Goal: Task Accomplishment & Management: Manage account settings

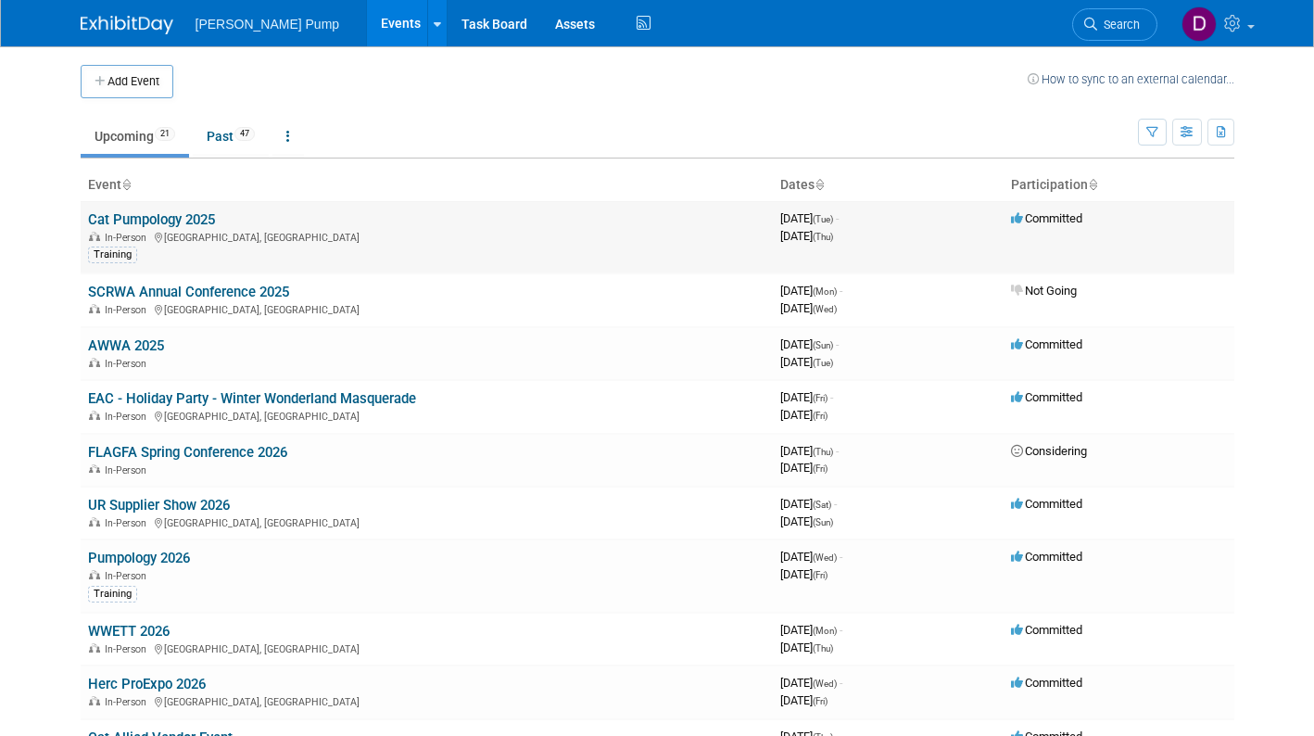
click at [168, 224] on link "Cat Pumpology 2025" at bounding box center [151, 219] width 127 height 17
click at [0, 0] on div at bounding box center [0, 0] width 0 height 0
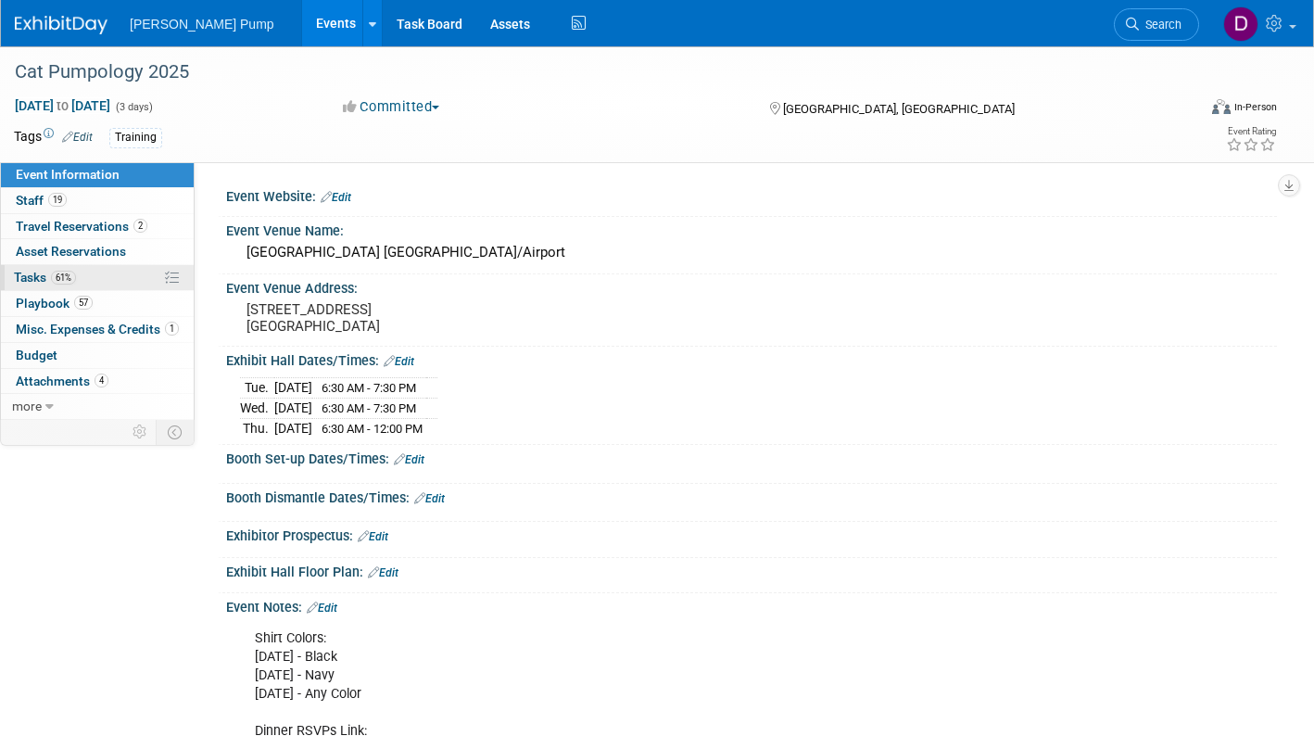
click at [33, 274] on span "Tasks 61%" at bounding box center [45, 277] width 62 height 15
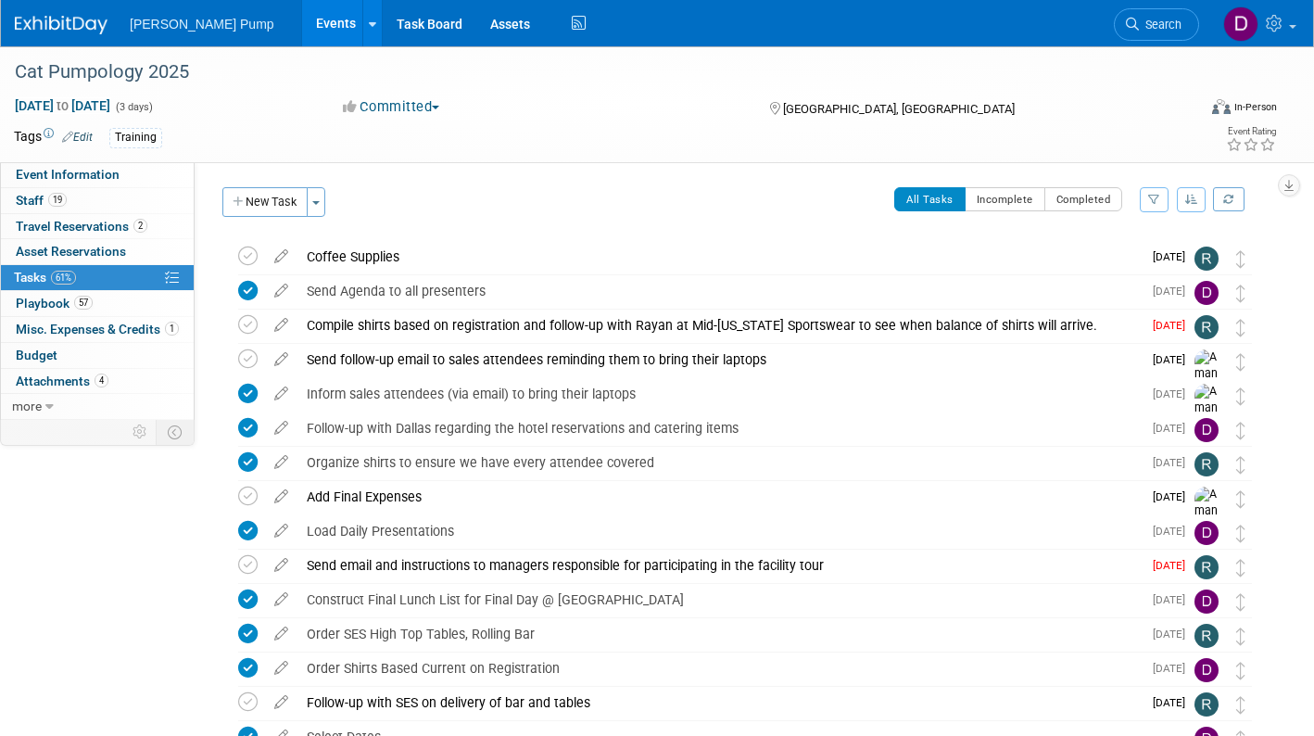
click at [1156, 201] on icon "button" at bounding box center [1155, 199] width 12 height 11
click at [1147, 256] on select "-- Select Assignee -- All unassigned tasks Assigned to me Allan Curry Amanda Sm…" at bounding box center [1077, 259] width 153 height 26
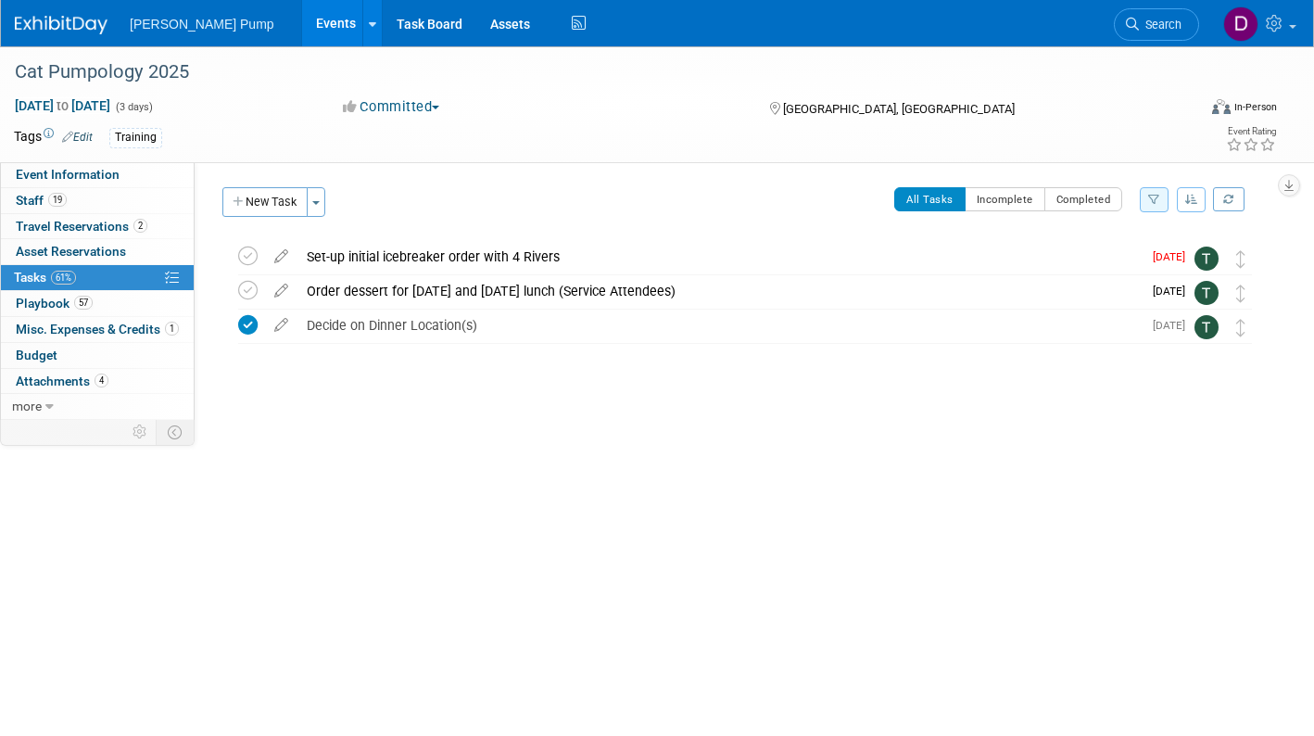
click at [1151, 201] on icon "button" at bounding box center [1155, 199] width 12 height 11
click at [1145, 262] on select "-- Select Assignee -- All unassigned tasks Assigned to me Allan Curry Amanda Sm…" at bounding box center [1077, 259] width 153 height 26
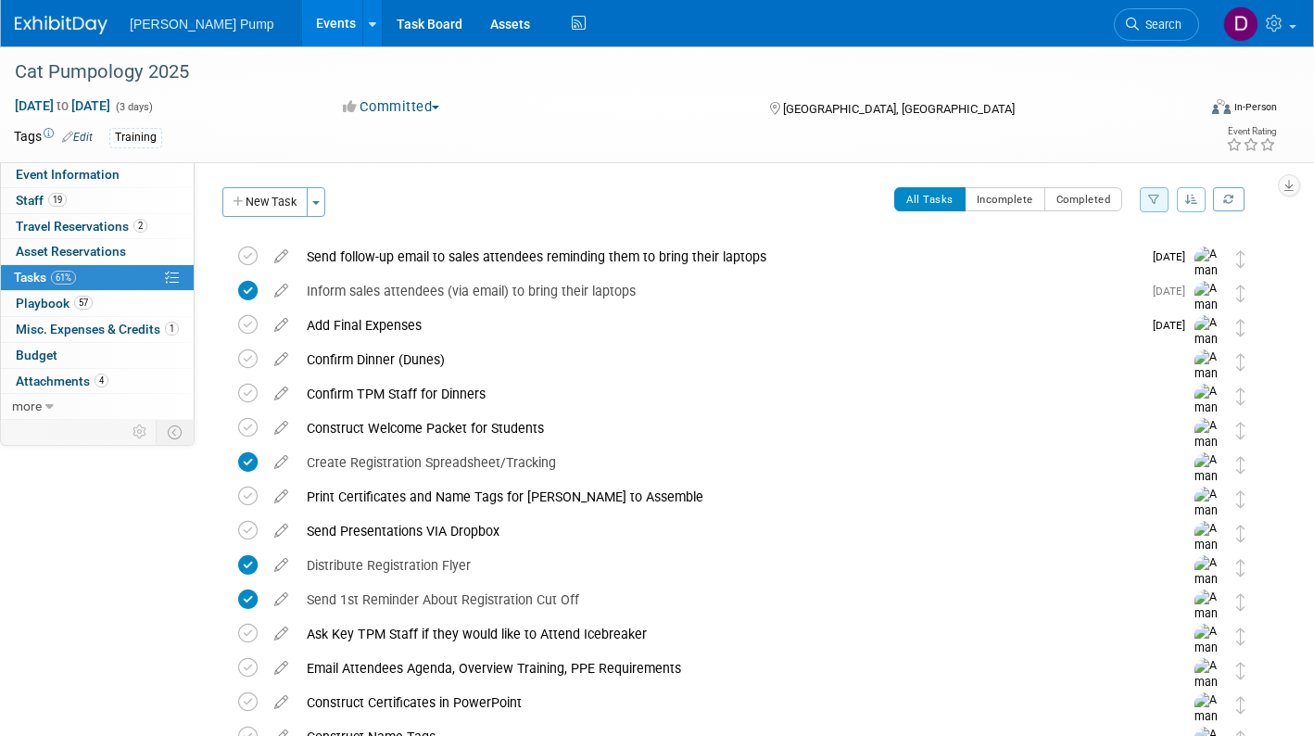
click at [1149, 197] on icon "button" at bounding box center [1155, 199] width 12 height 11
click at [1145, 259] on select "-- Select Assignee -- All unassigned tasks Assigned to me Allan Curry Amanda Sm…" at bounding box center [1077, 259] width 153 height 26
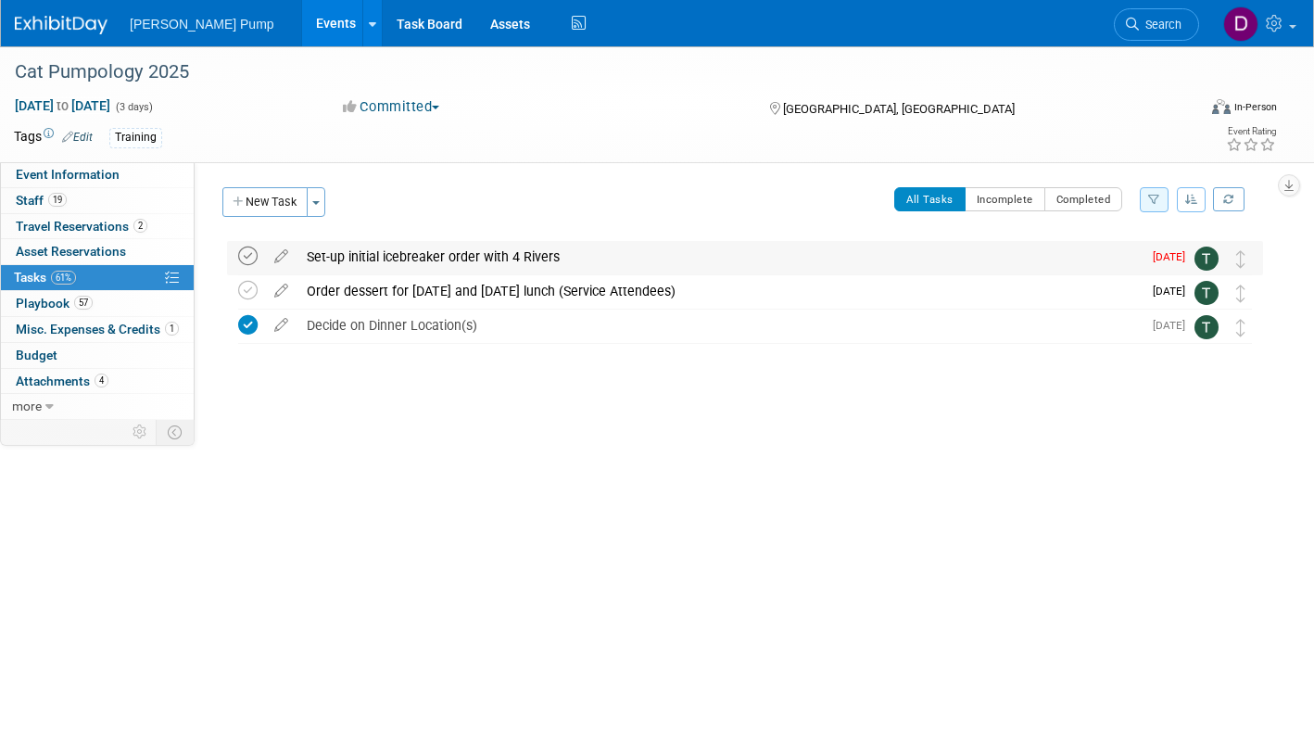
click at [248, 259] on icon at bounding box center [247, 256] width 19 height 19
click at [1153, 203] on icon "button" at bounding box center [1155, 199] width 12 height 11
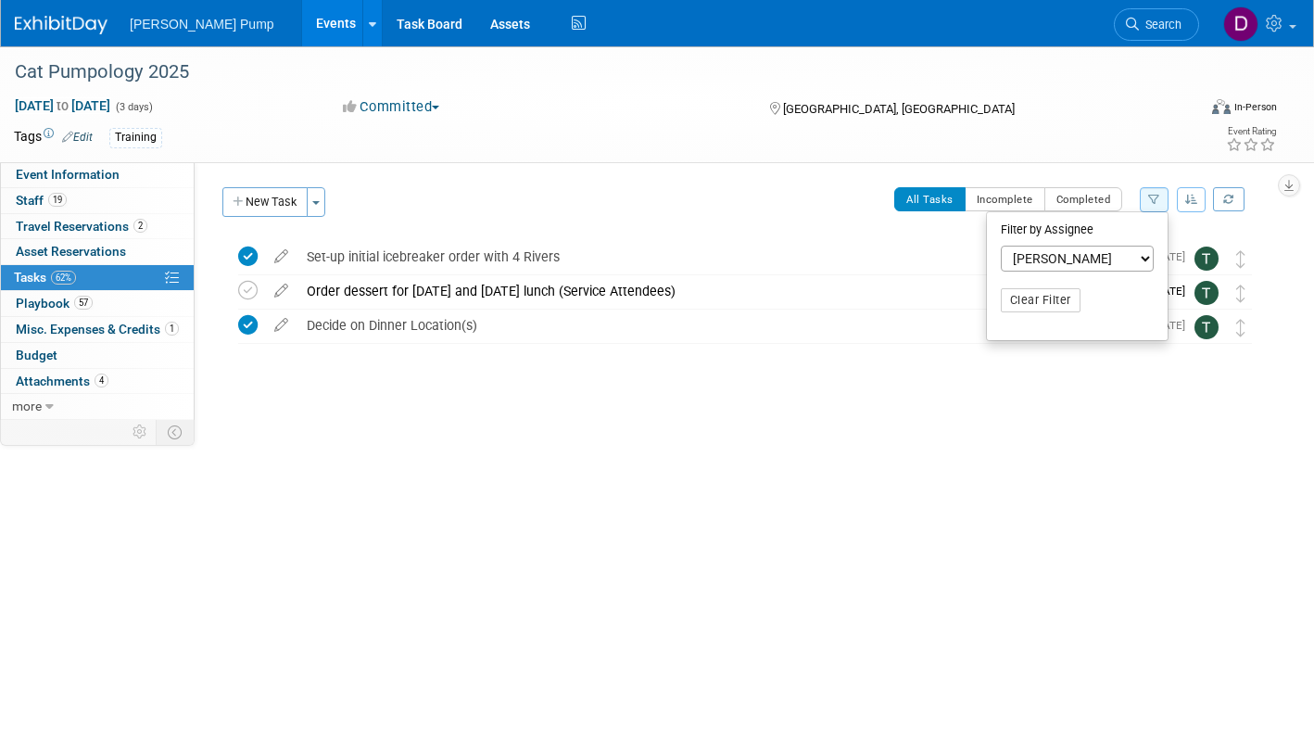
click at [1145, 265] on select "-- Select Assignee -- All unassigned tasks Assigned to me Allan Curry Amanda Sm…" at bounding box center [1077, 259] width 153 height 26
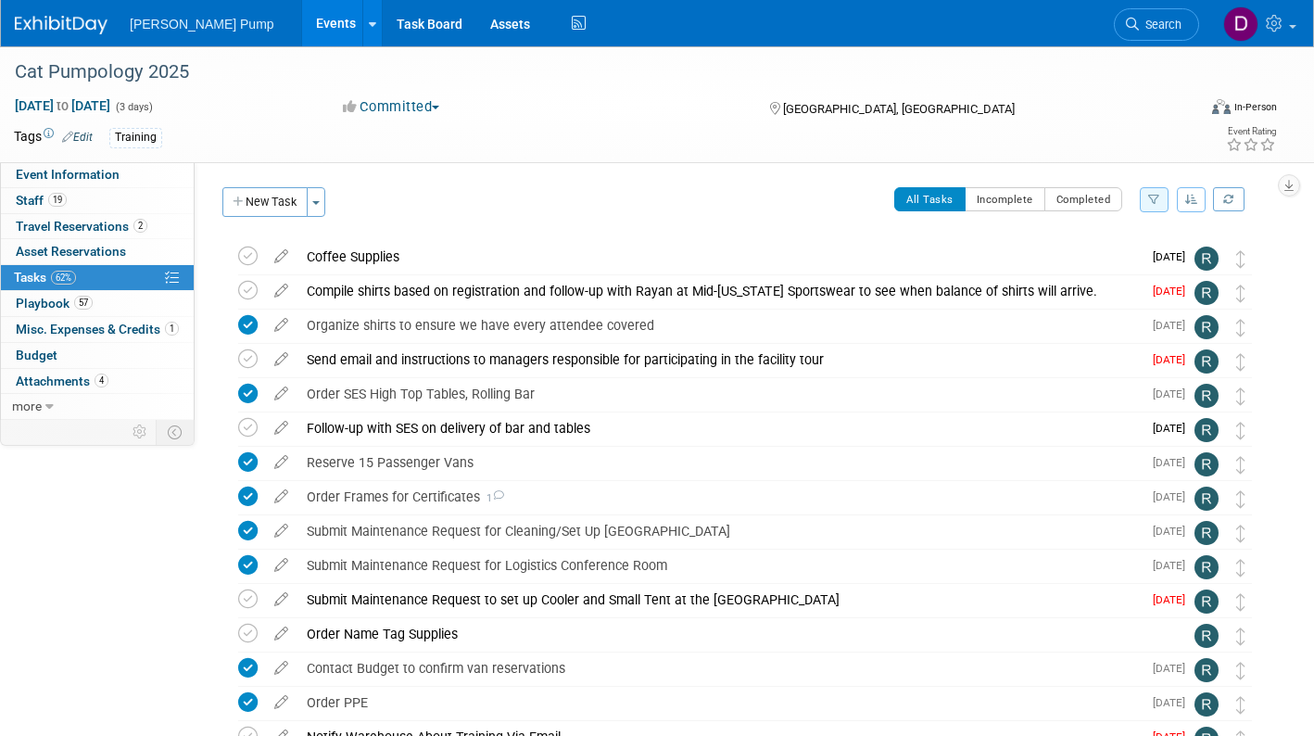
click at [1149, 200] on icon "button" at bounding box center [1155, 199] width 12 height 11
click at [1146, 257] on select "-- Select Assignee -- All unassigned tasks Assigned to me Allan Curry Amanda Sm…" at bounding box center [1077, 259] width 153 height 26
click at [1001, 246] on select "-- Select Assignee -- All unassigned tasks Assigned to me Allan Curry Amanda Sm…" at bounding box center [1077, 259] width 153 height 26
click at [994, 453] on div "Reserve 15 Passenger Vans" at bounding box center [720, 463] width 844 height 32
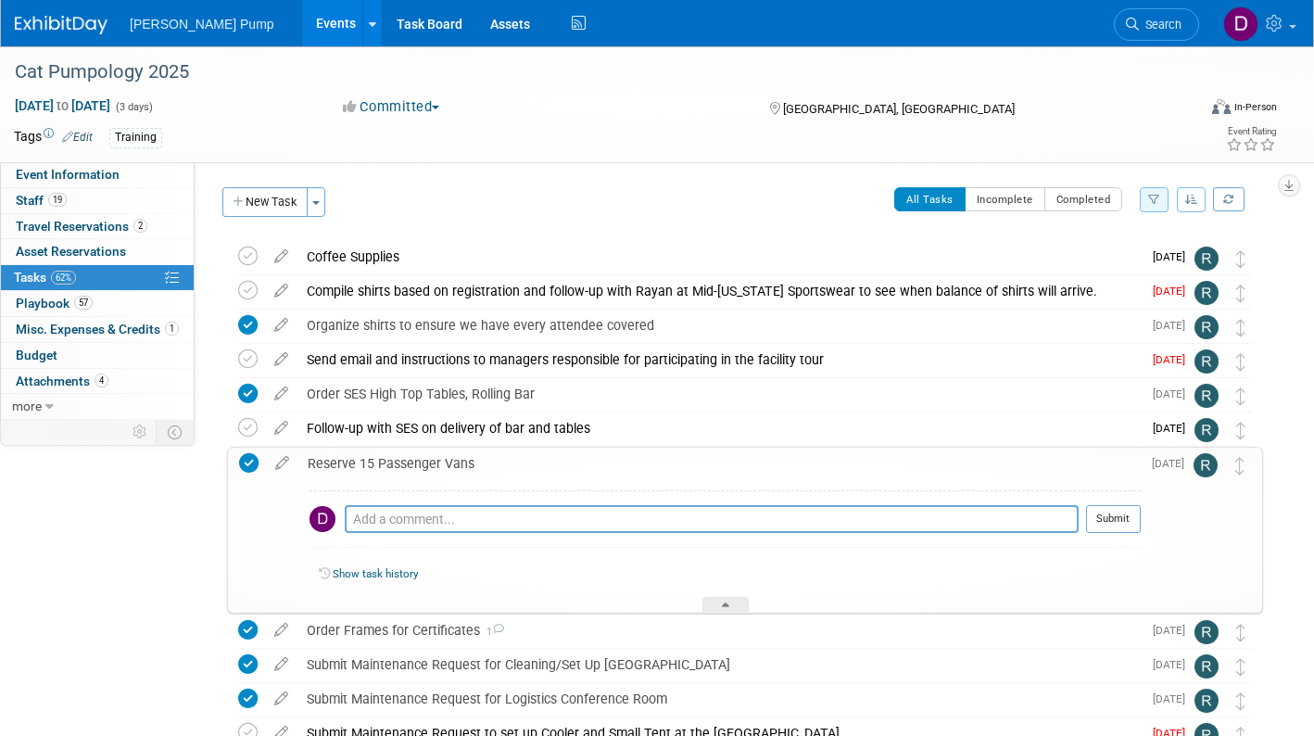
click at [997, 455] on div "Reserve 15 Passenger Vans" at bounding box center [719, 464] width 843 height 32
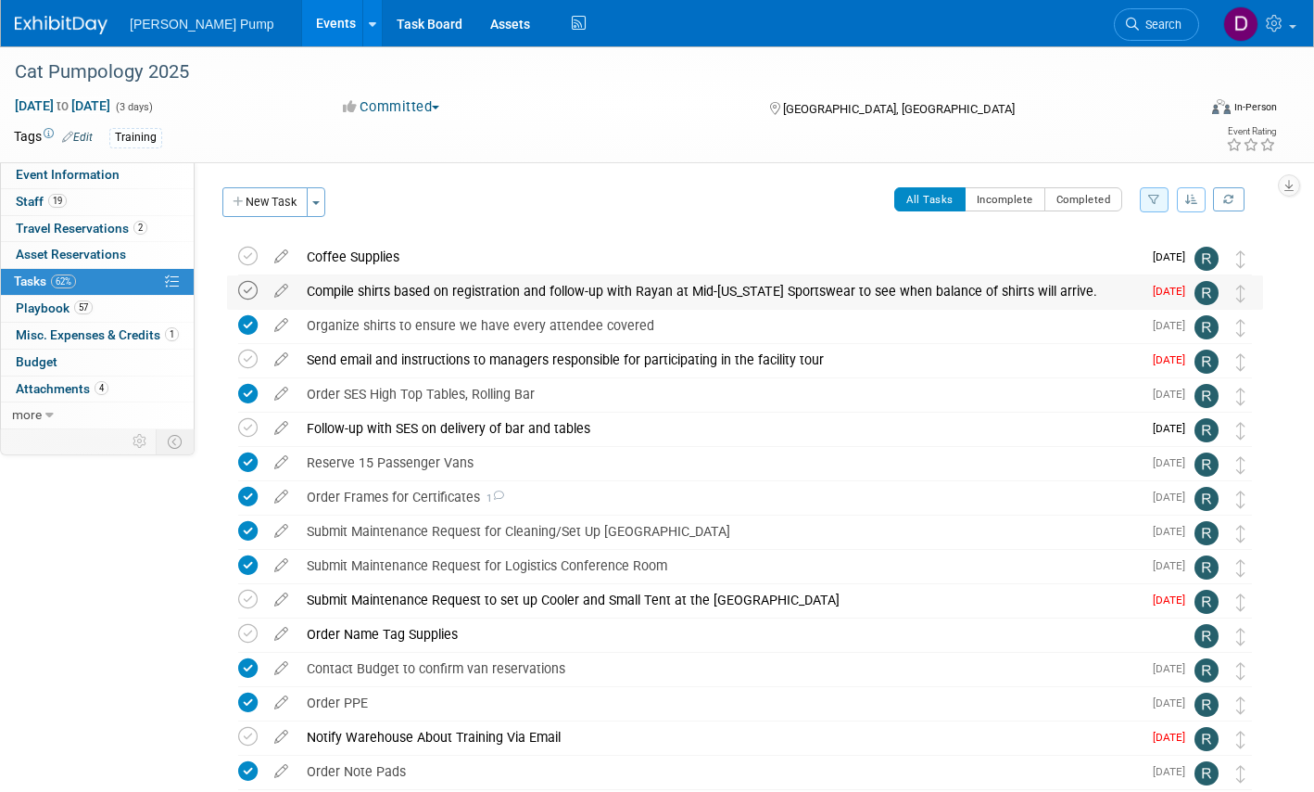
click at [249, 289] on icon at bounding box center [247, 290] width 19 height 19
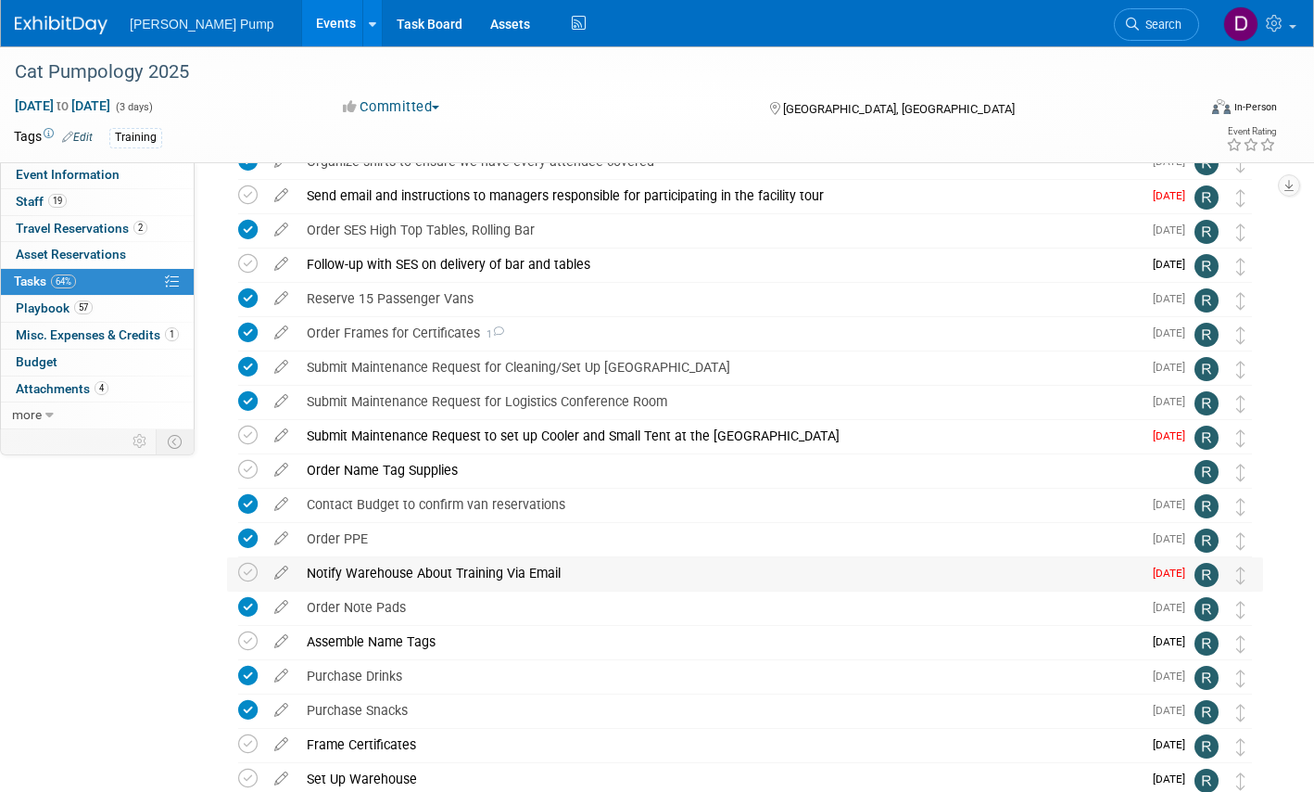
scroll to position [185, 0]
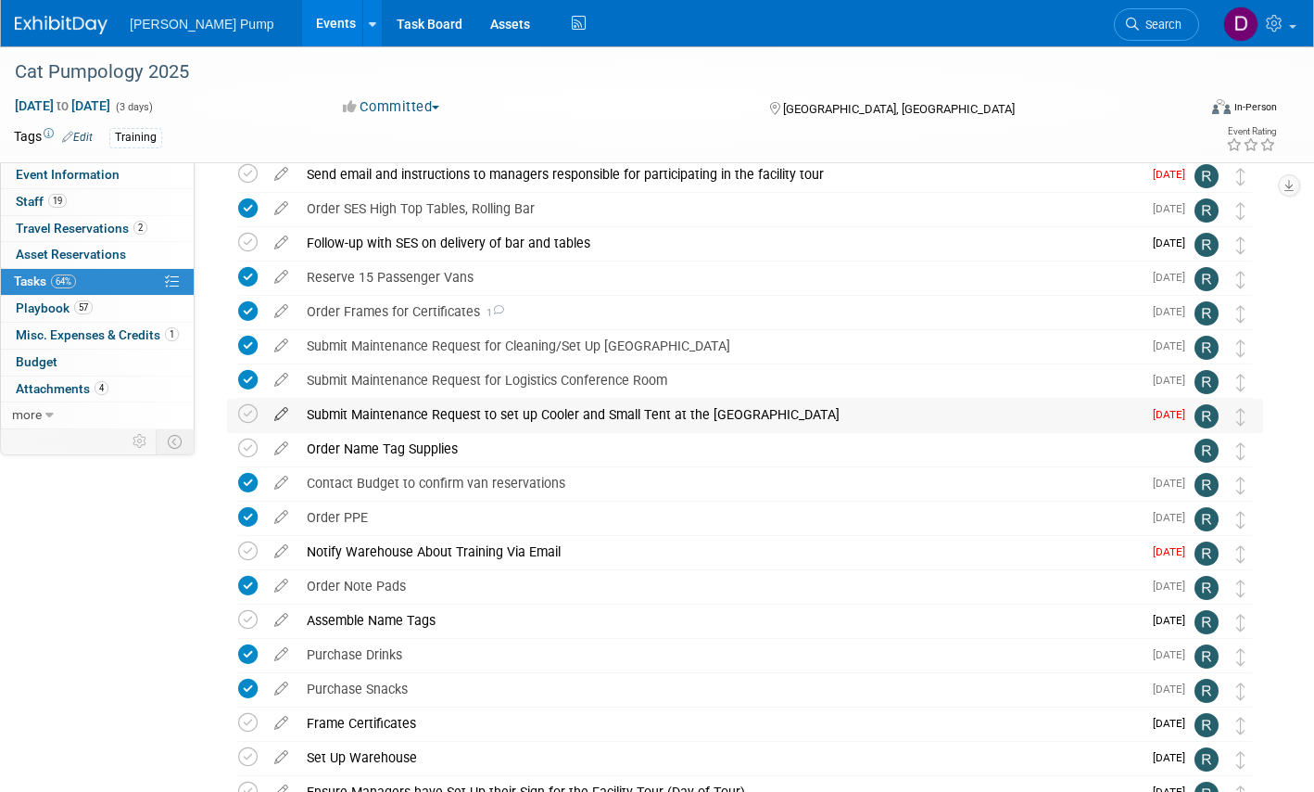
click at [283, 412] on icon at bounding box center [281, 410] width 32 height 23
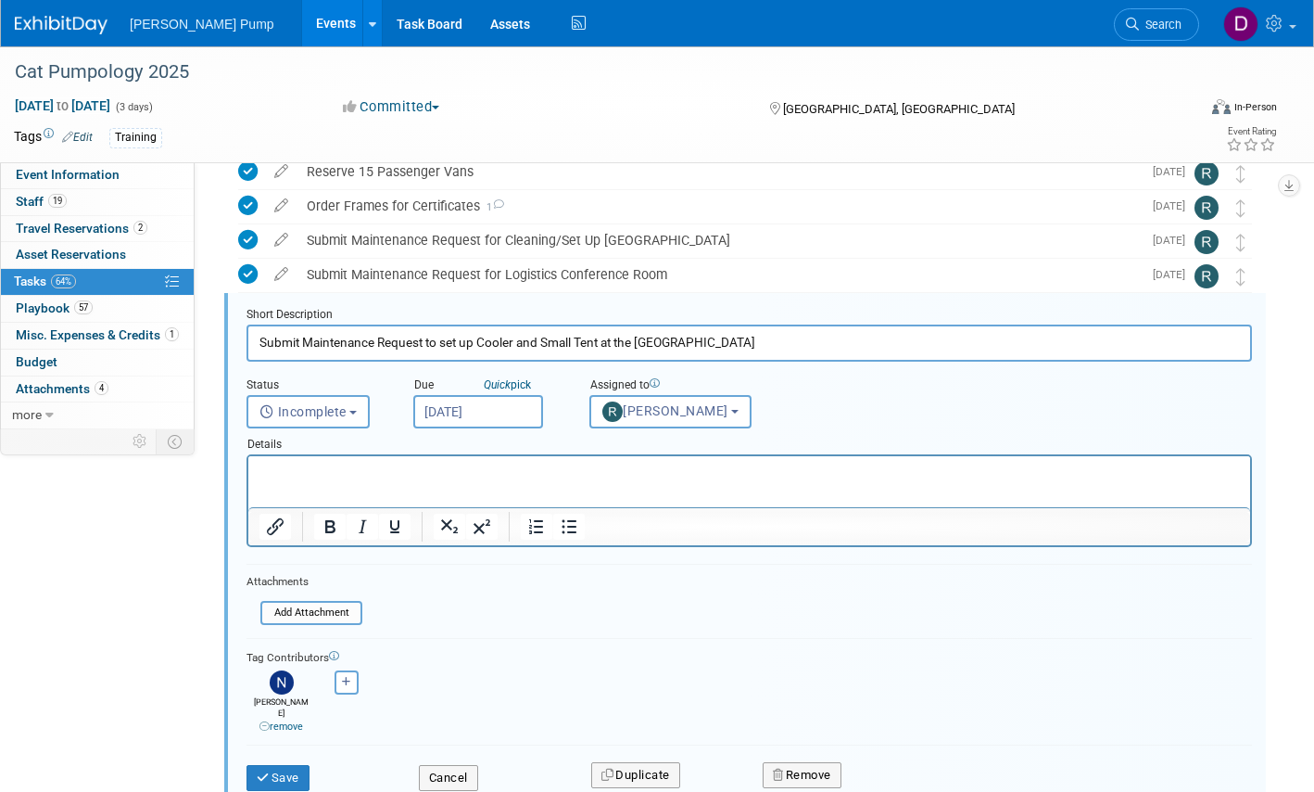
scroll to position [0, 0]
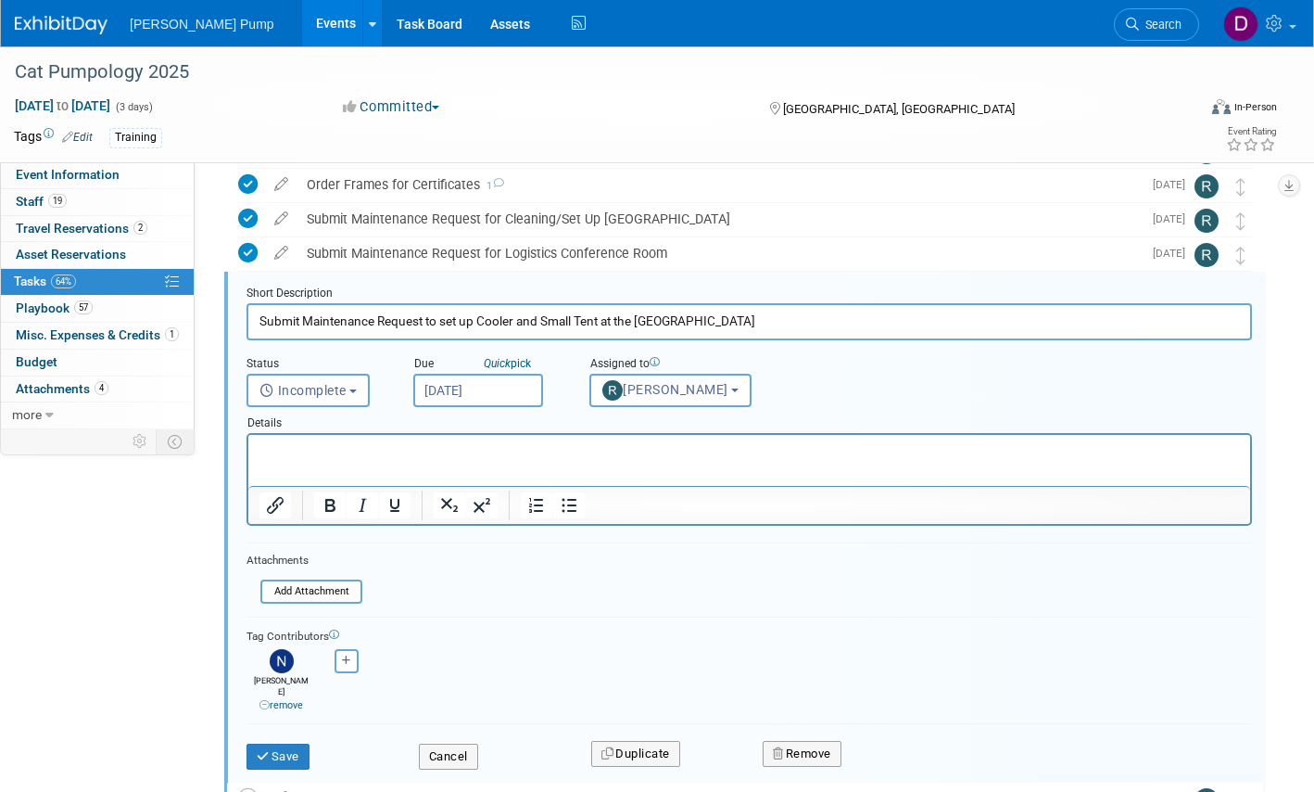
click at [498, 393] on input "Oct 10, 2025" at bounding box center [478, 390] width 130 height 33
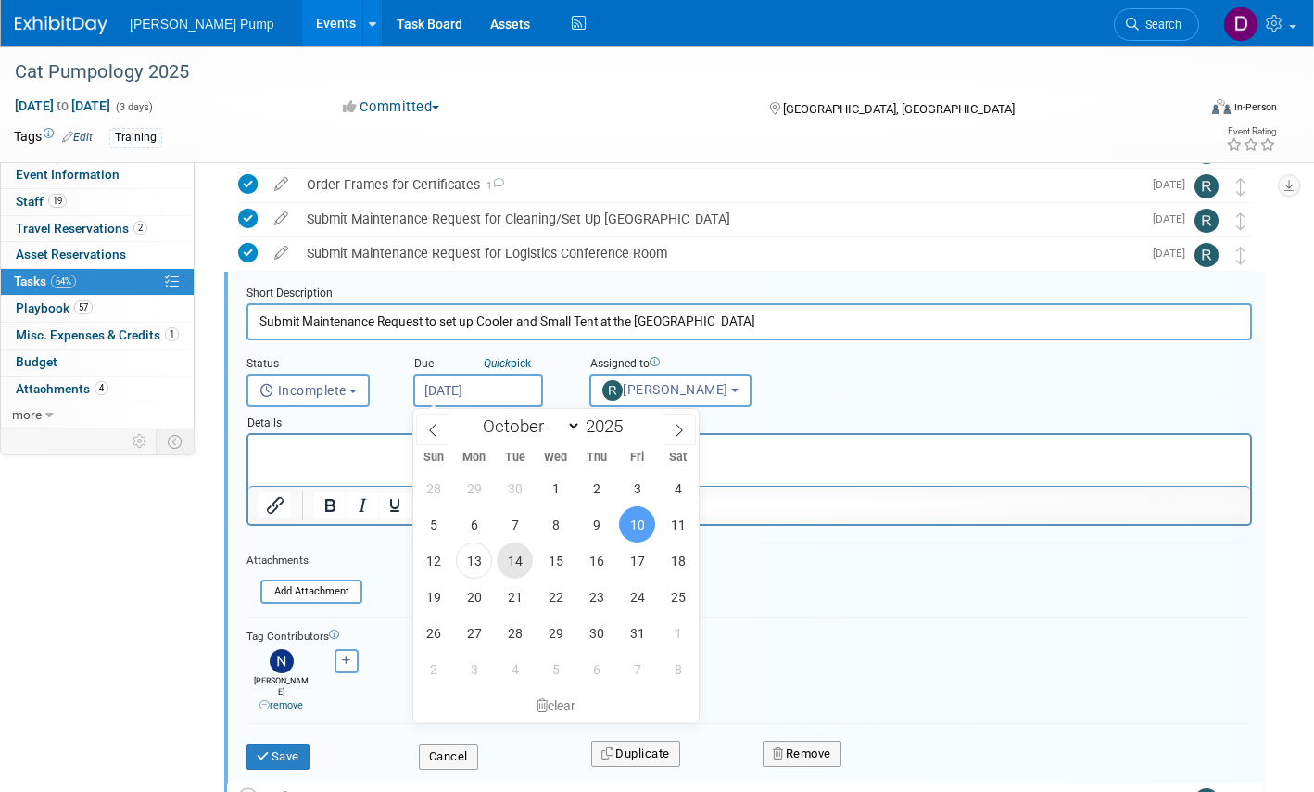
click at [516, 564] on span "14" at bounding box center [515, 560] width 36 height 36
type input "Oct 14, 2025"
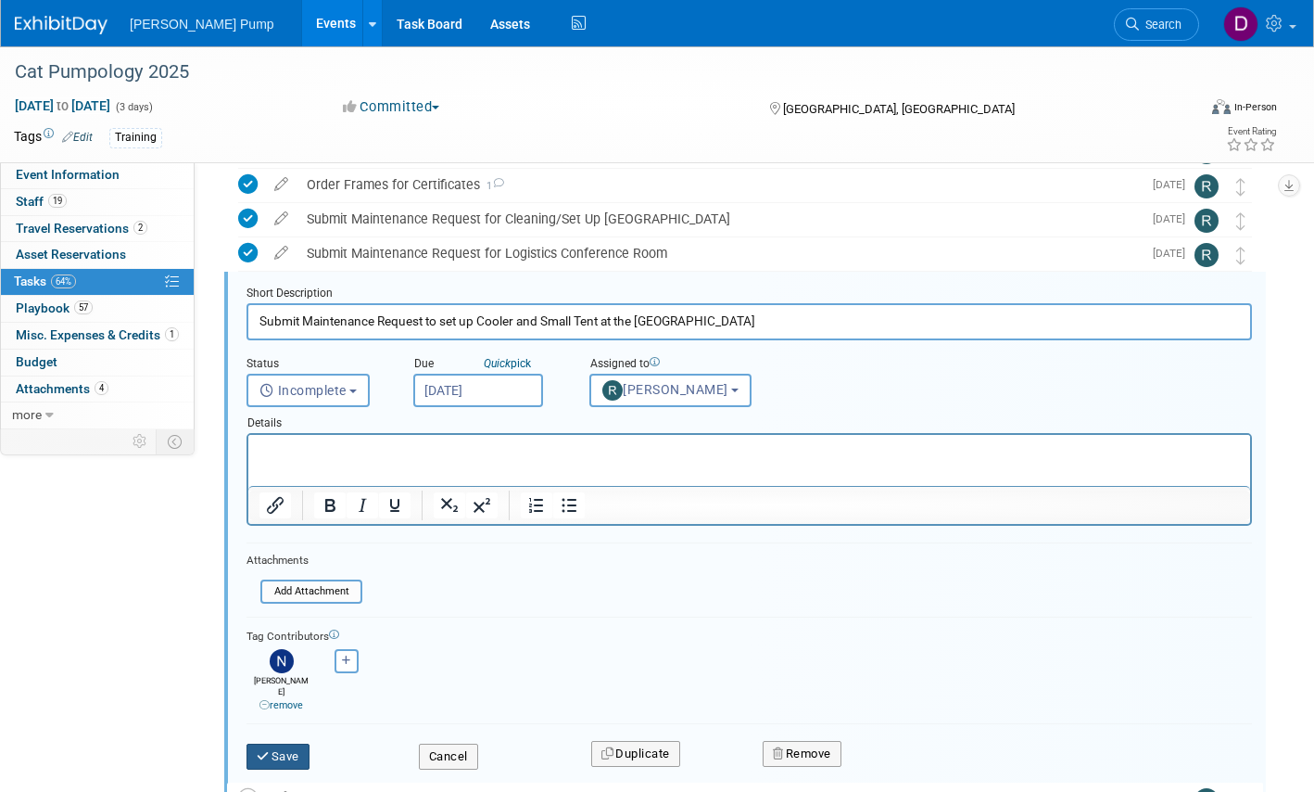
click at [287, 735] on button "Save" at bounding box center [278, 756] width 63 height 26
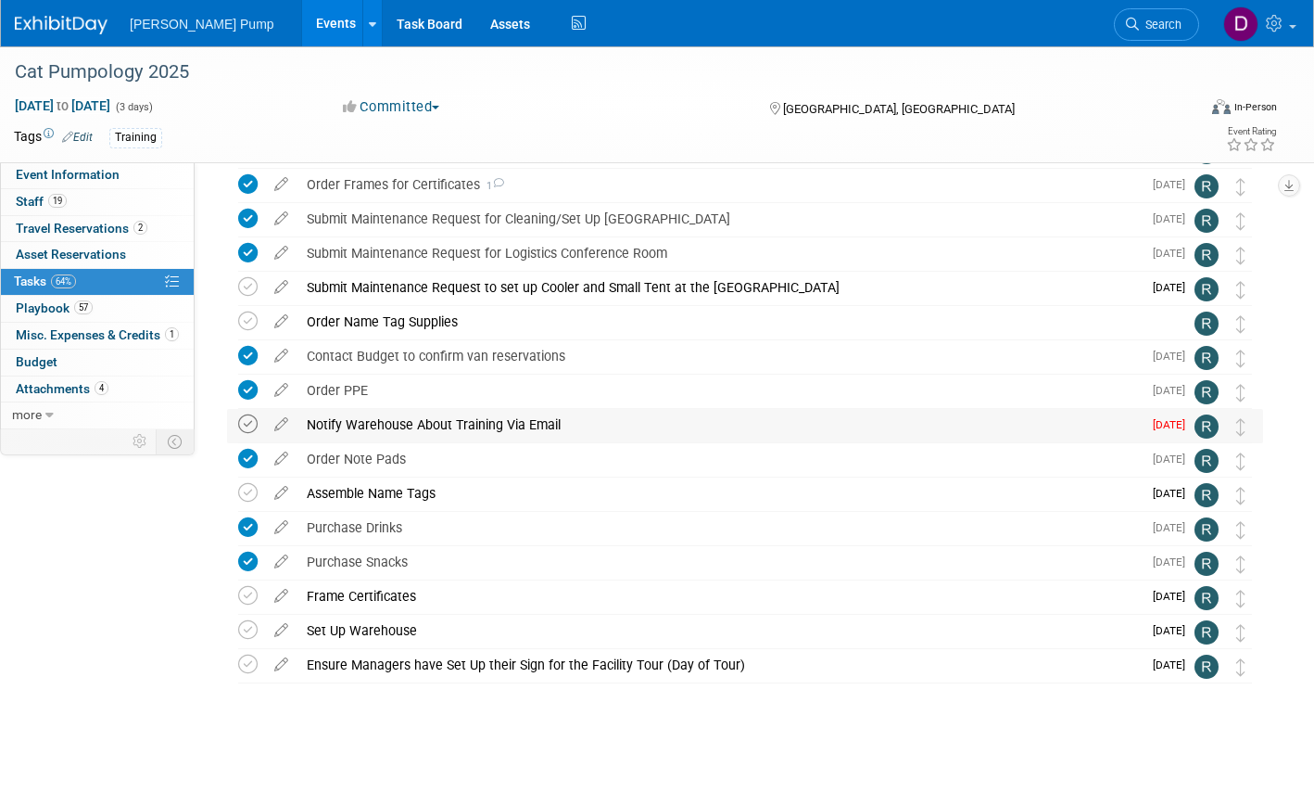
click at [249, 424] on icon at bounding box center [247, 423] width 19 height 19
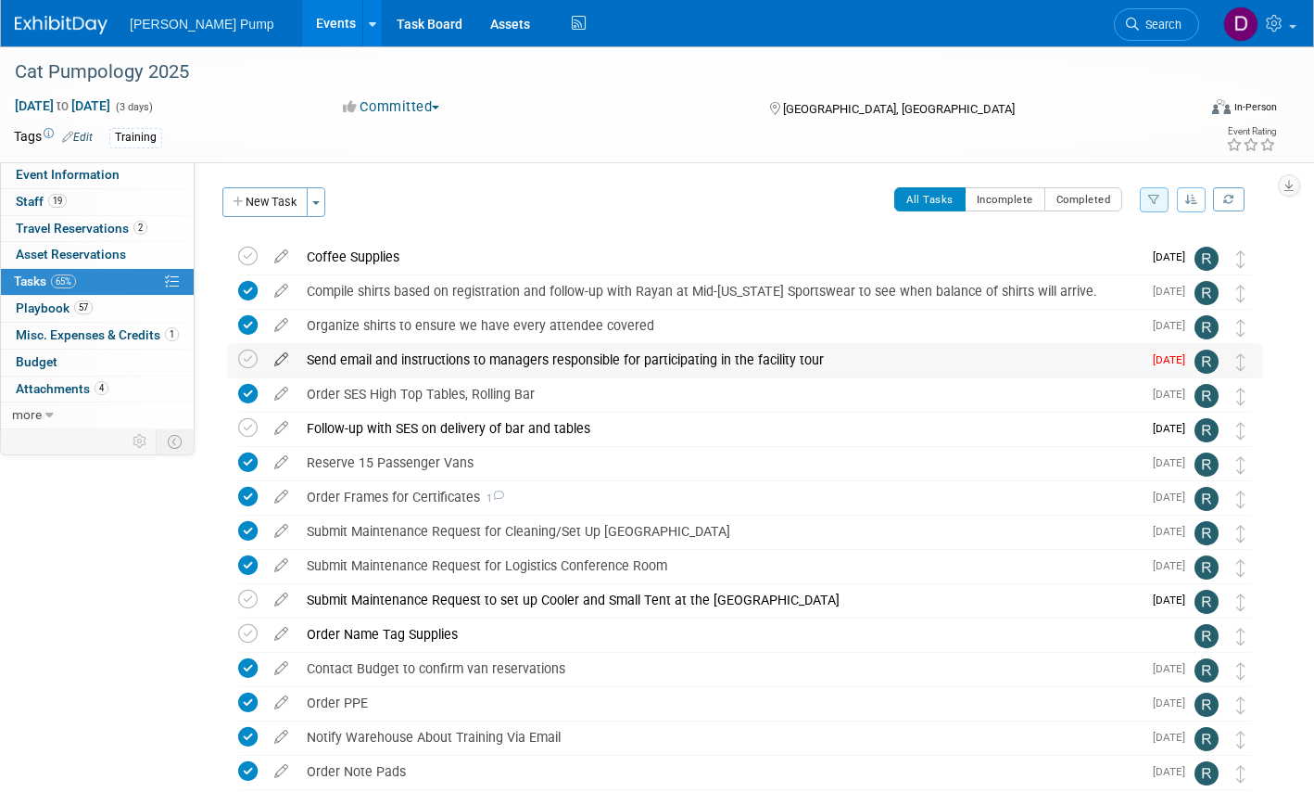
click at [277, 358] on icon at bounding box center [281, 355] width 32 height 23
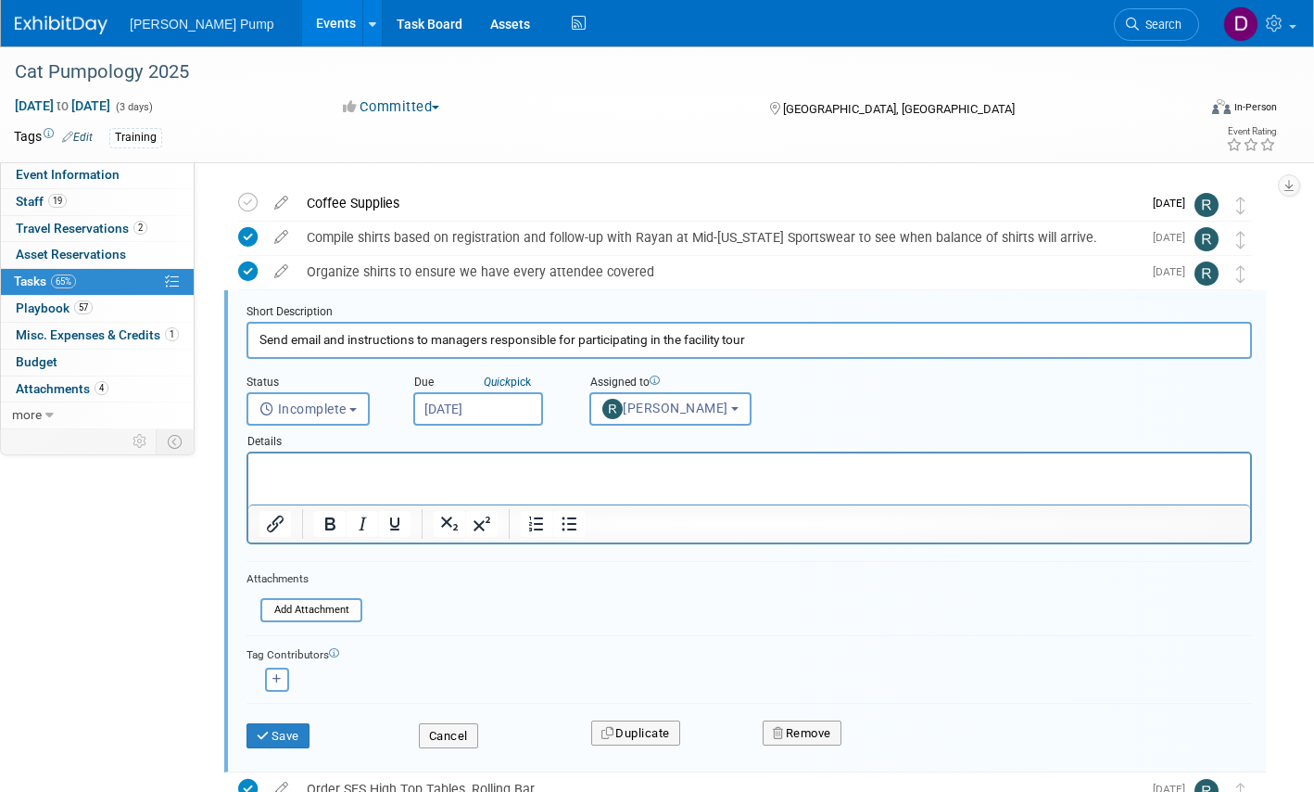
scroll to position [72, 0]
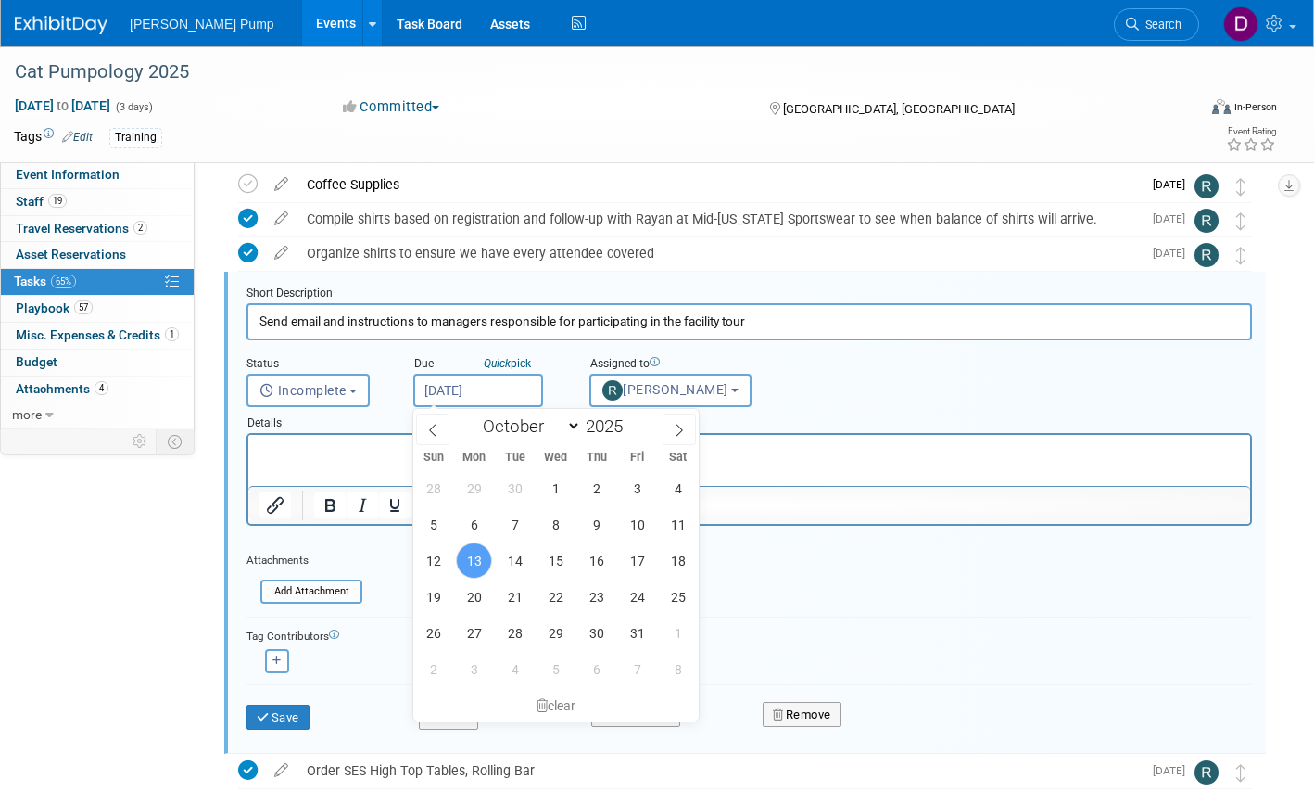
click at [483, 392] on input "Oct 13, 2025" at bounding box center [478, 390] width 130 height 33
click at [522, 559] on span "14" at bounding box center [515, 560] width 36 height 36
type input "Oct 14, 2025"
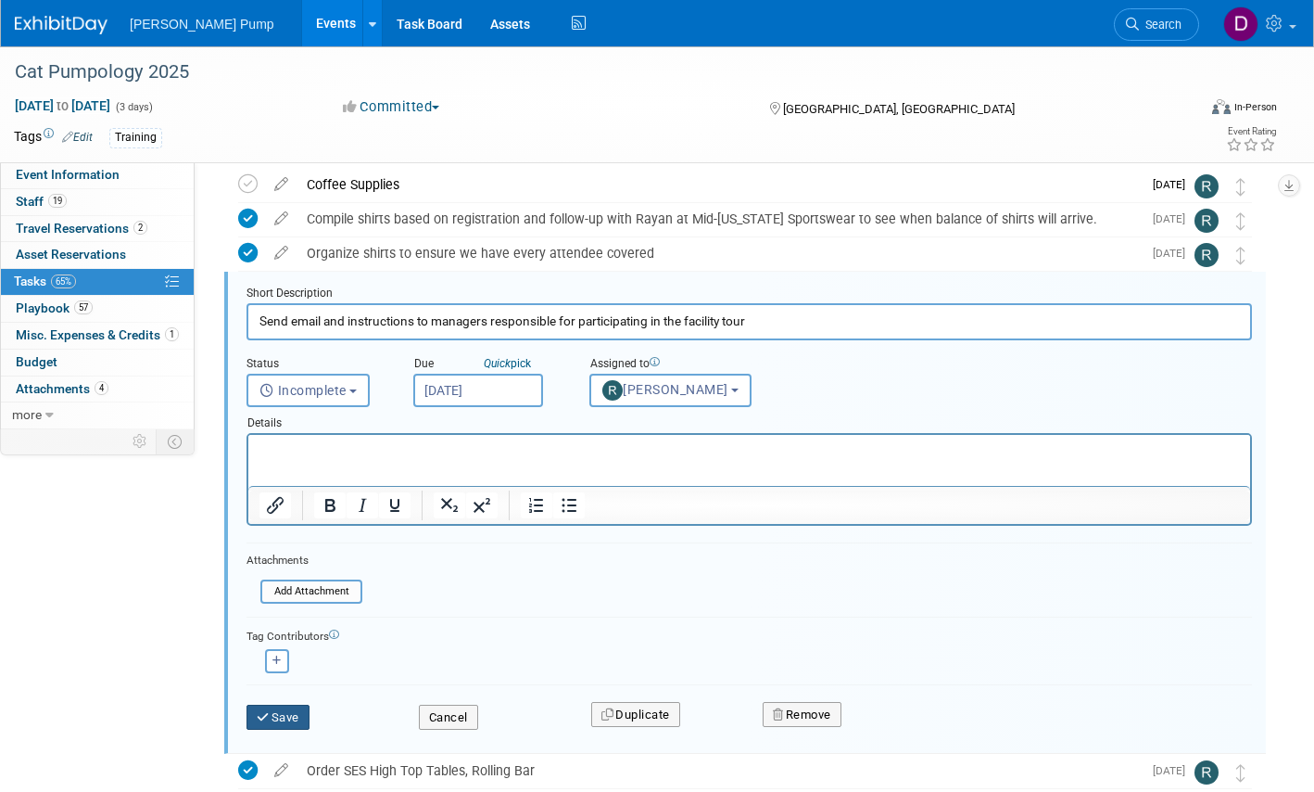
click at [284, 721] on button "Save" at bounding box center [278, 718] width 63 height 26
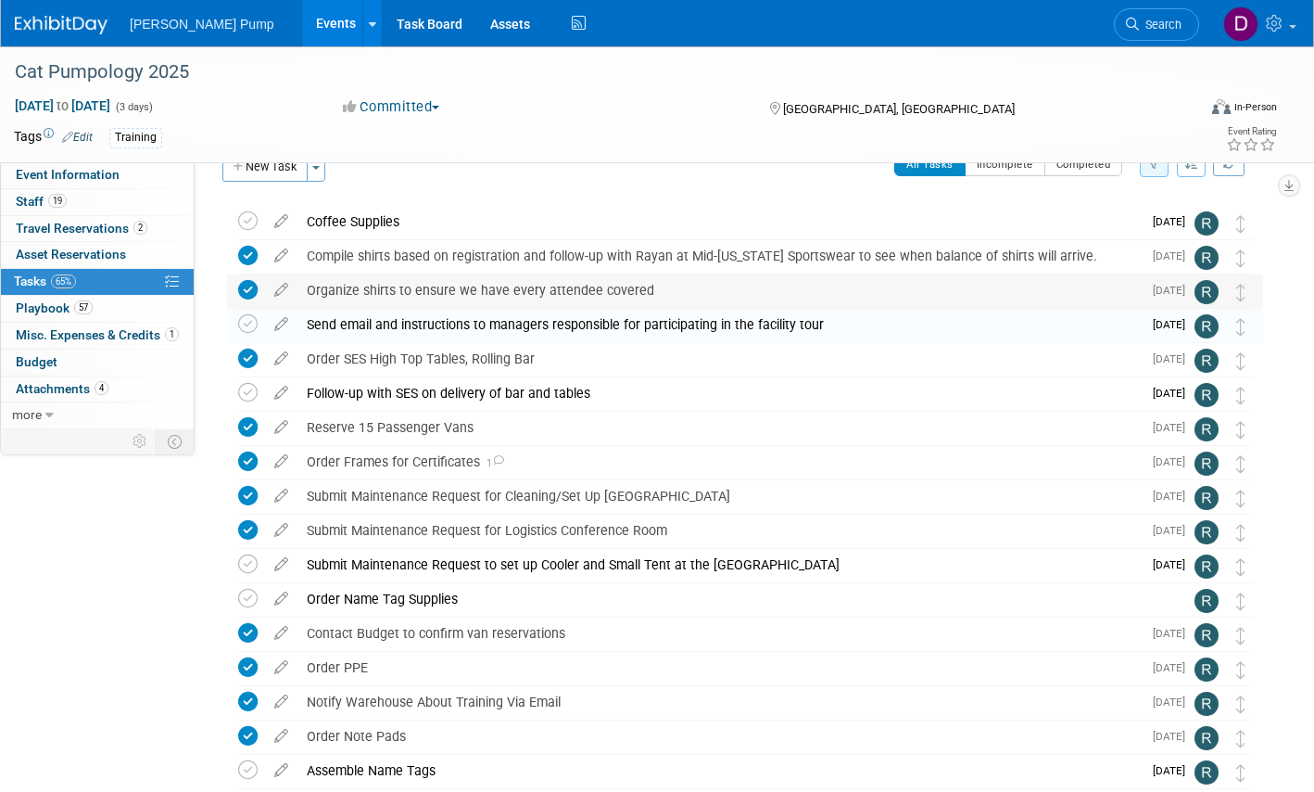
scroll to position [0, 0]
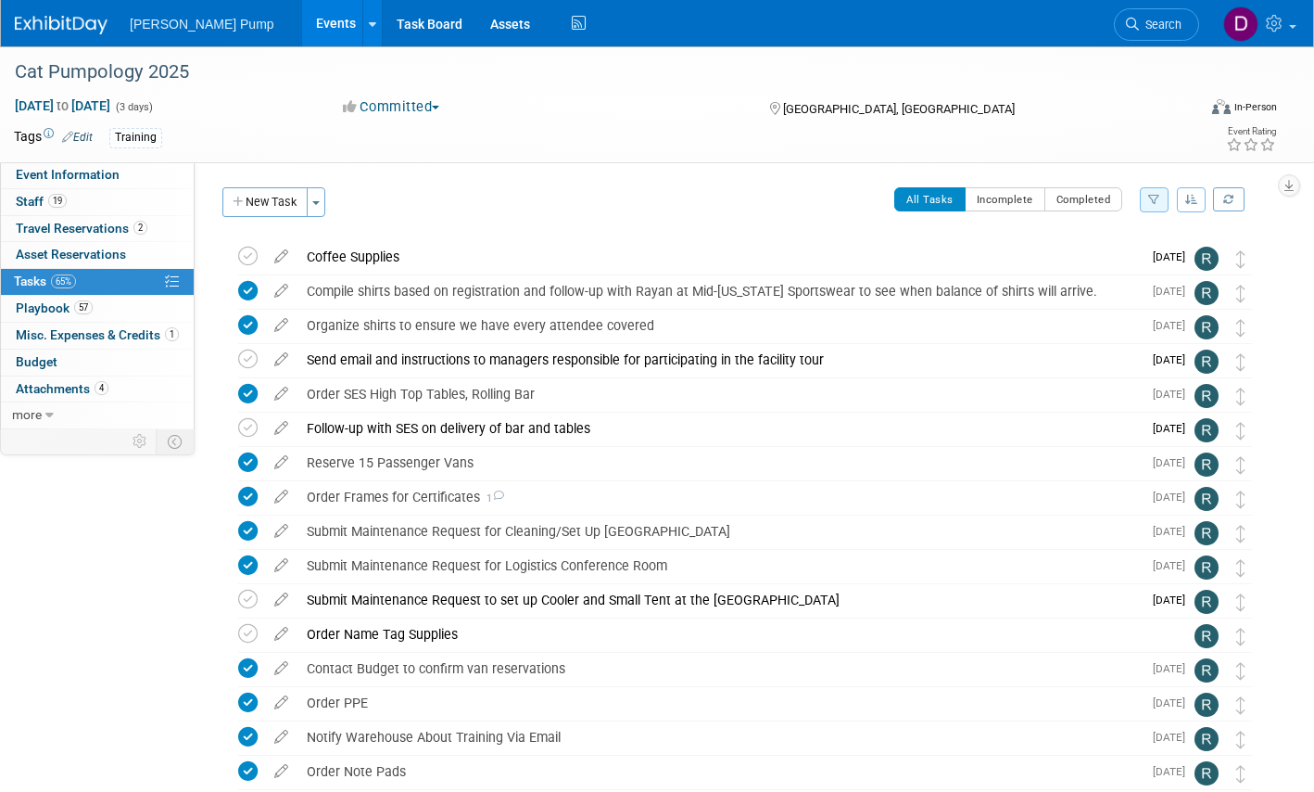
click at [1157, 199] on icon "button" at bounding box center [1155, 199] width 12 height 11
click at [1149, 261] on select "-- Select Assignee -- All unassigned tasks Assigned to me Allan Curry Amanda Sm…" at bounding box center [1077, 259] width 153 height 26
